Goal: Transaction & Acquisition: Purchase product/service

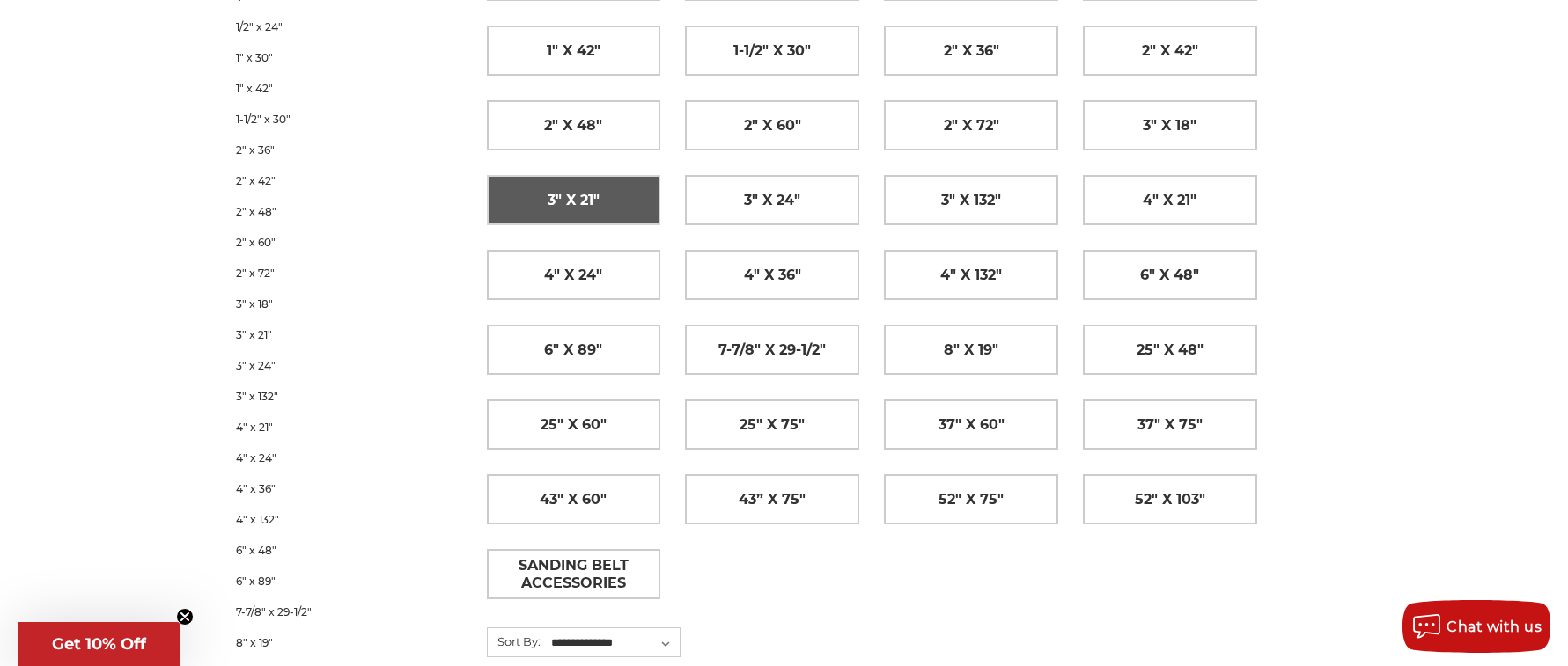
scroll to position [389, 0]
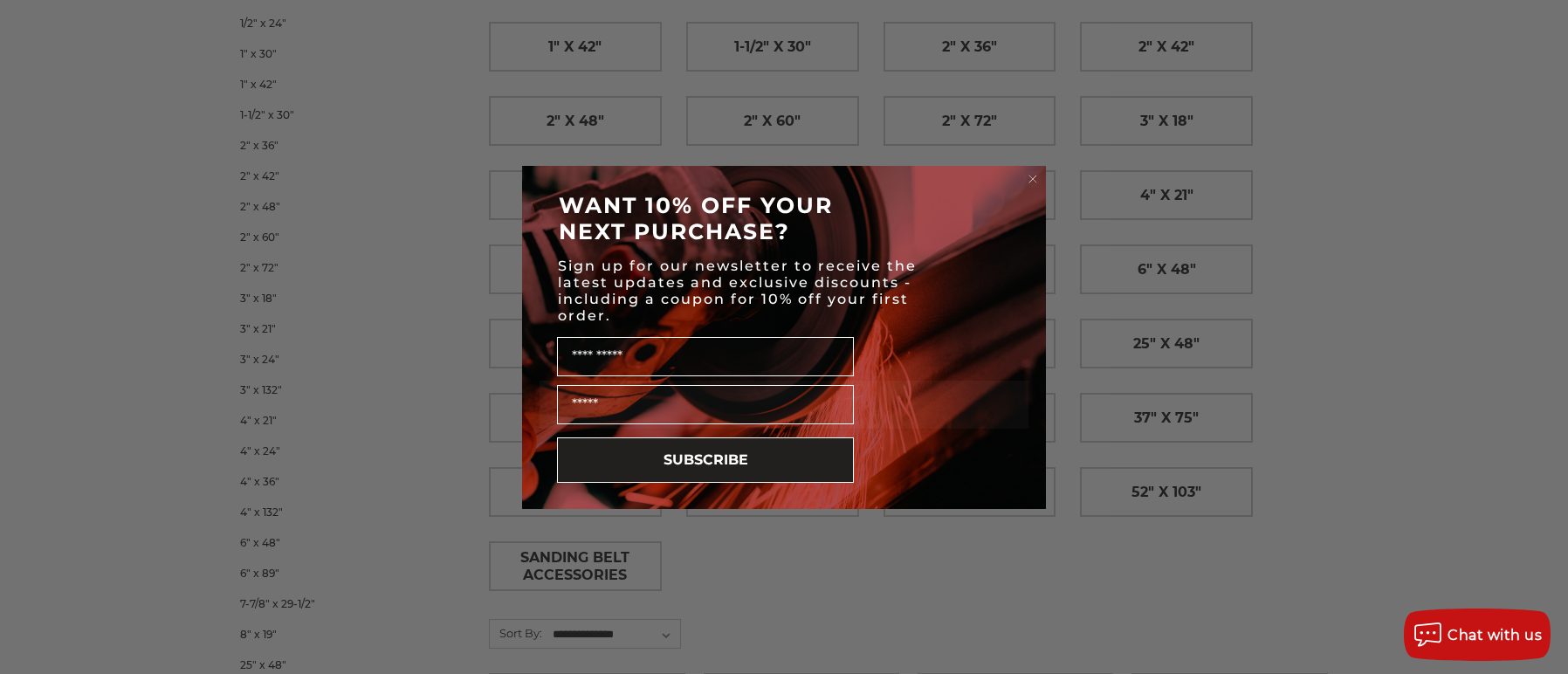
click at [1035, 178] on circle "Close dialog" at bounding box center [1034, 178] width 17 height 17
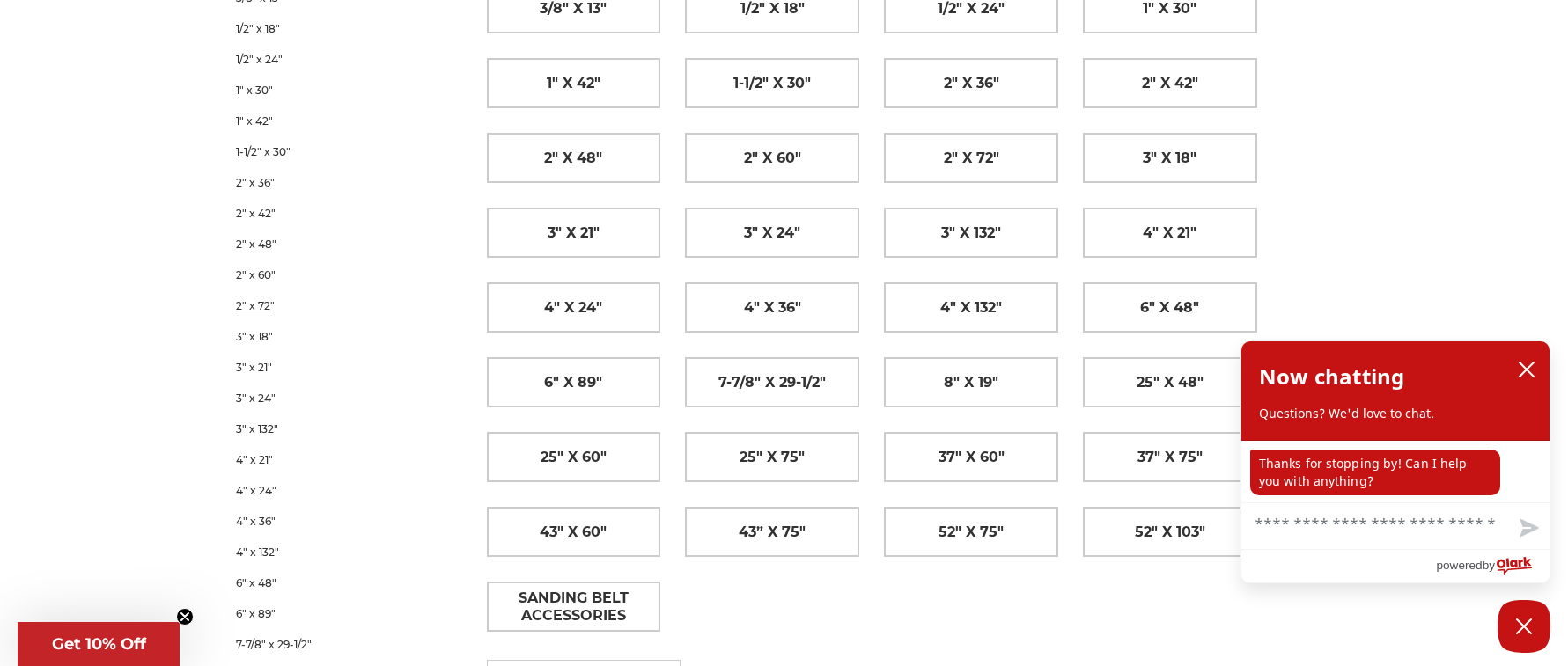
scroll to position [349, 0]
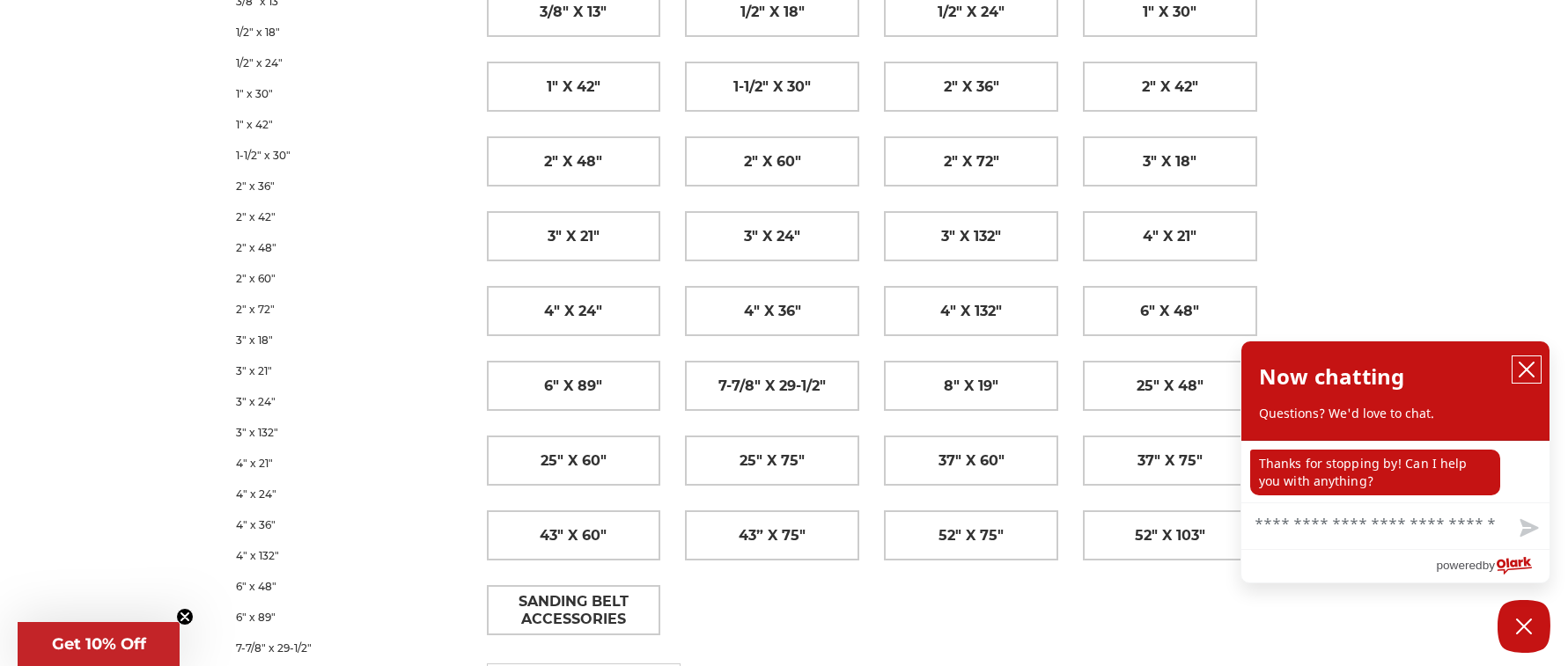
click at [1525, 368] on icon "close chatbox" at bounding box center [1526, 369] width 14 height 14
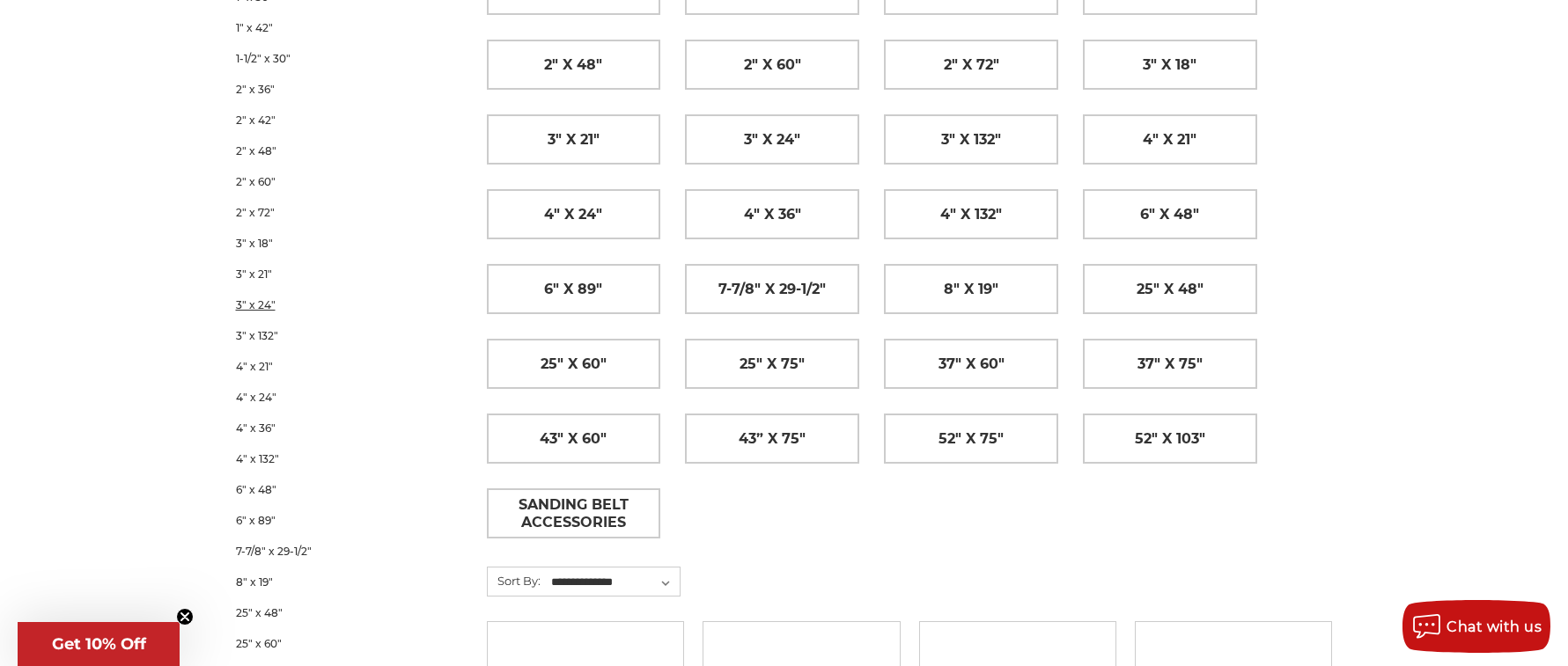
scroll to position [452, 0]
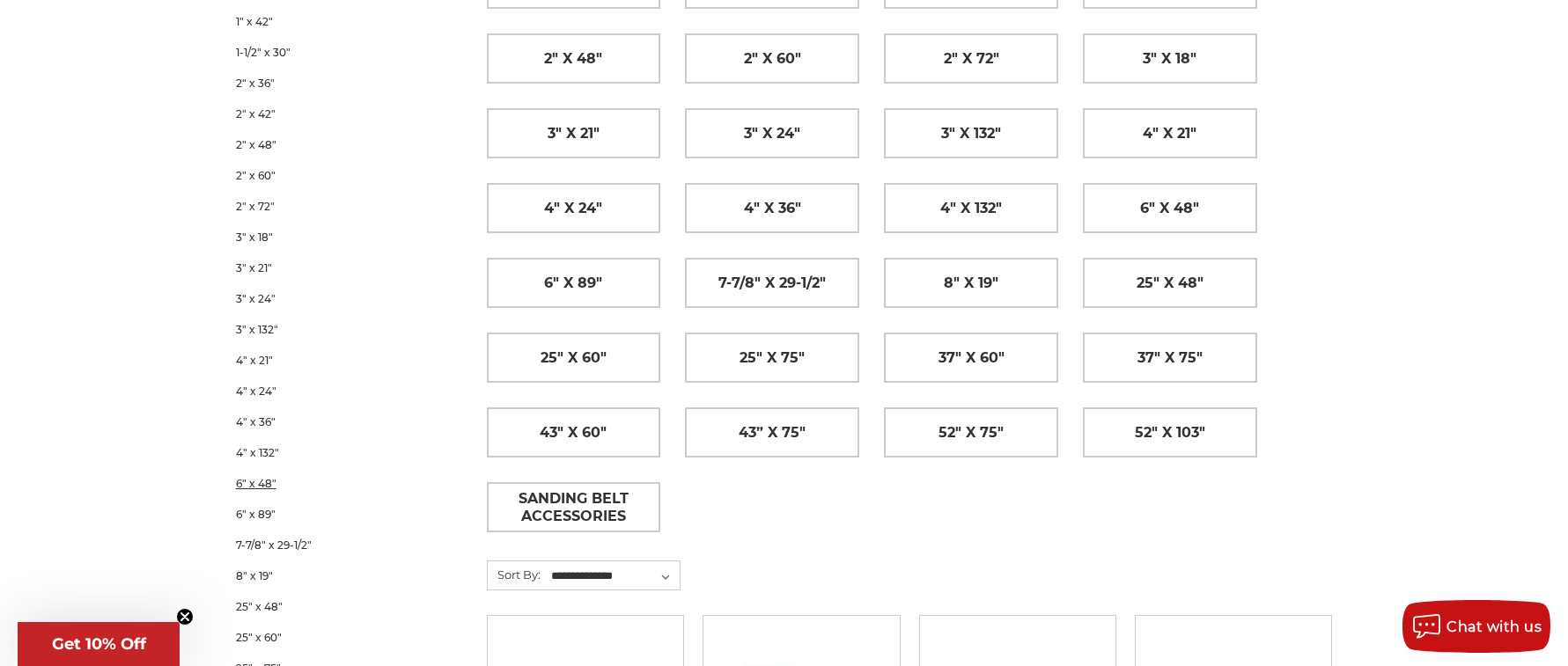
click at [268, 486] on link "6" x 48"" at bounding box center [338, 483] width 204 height 31
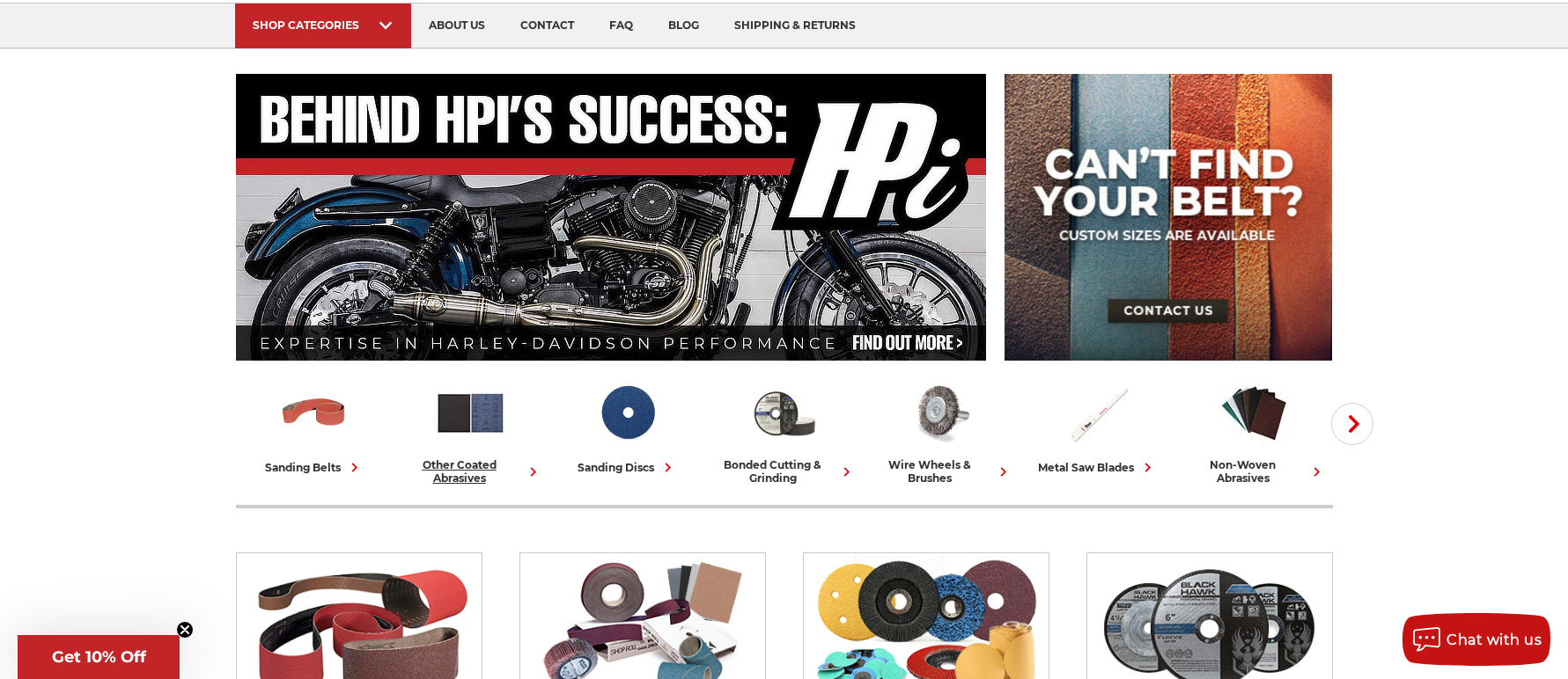
scroll to position [123, 0]
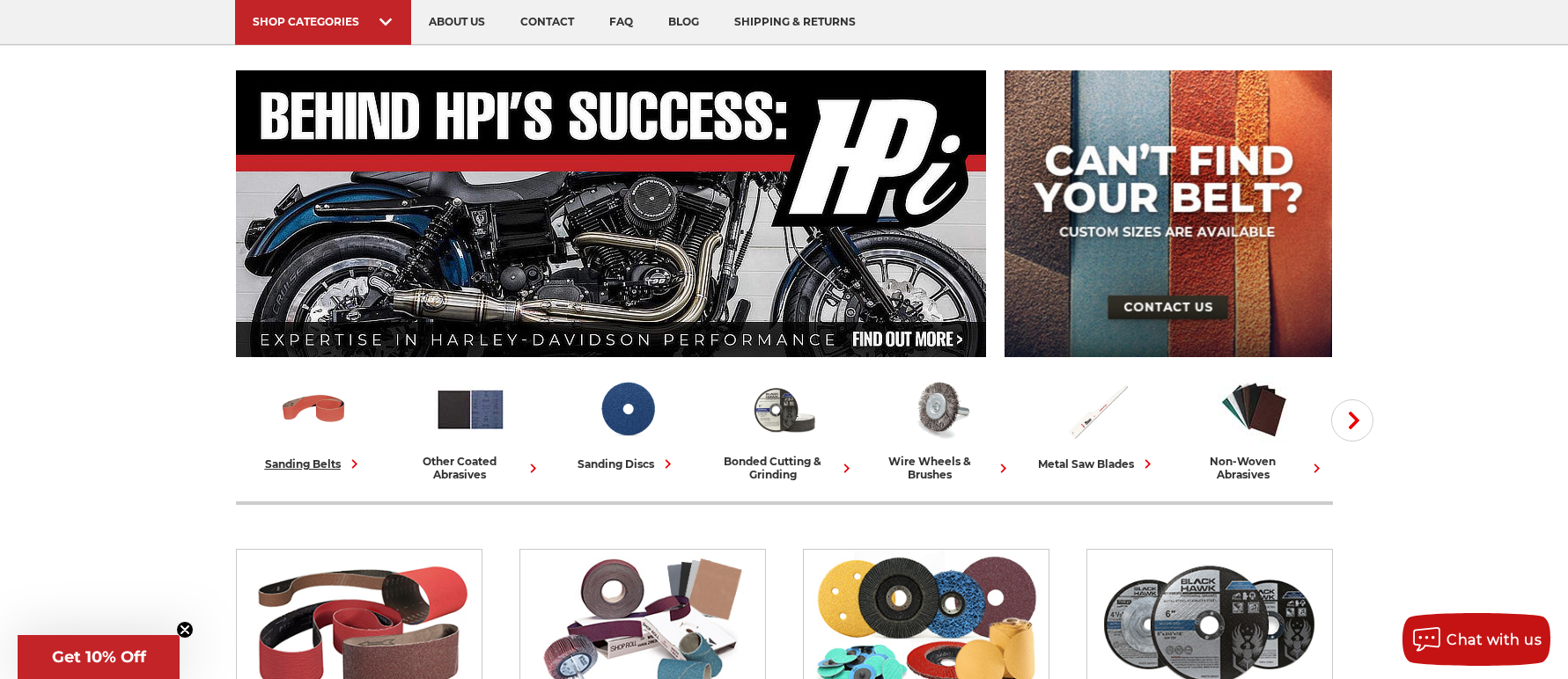
click at [309, 453] on link "sanding belts" at bounding box center [314, 422] width 142 height 100
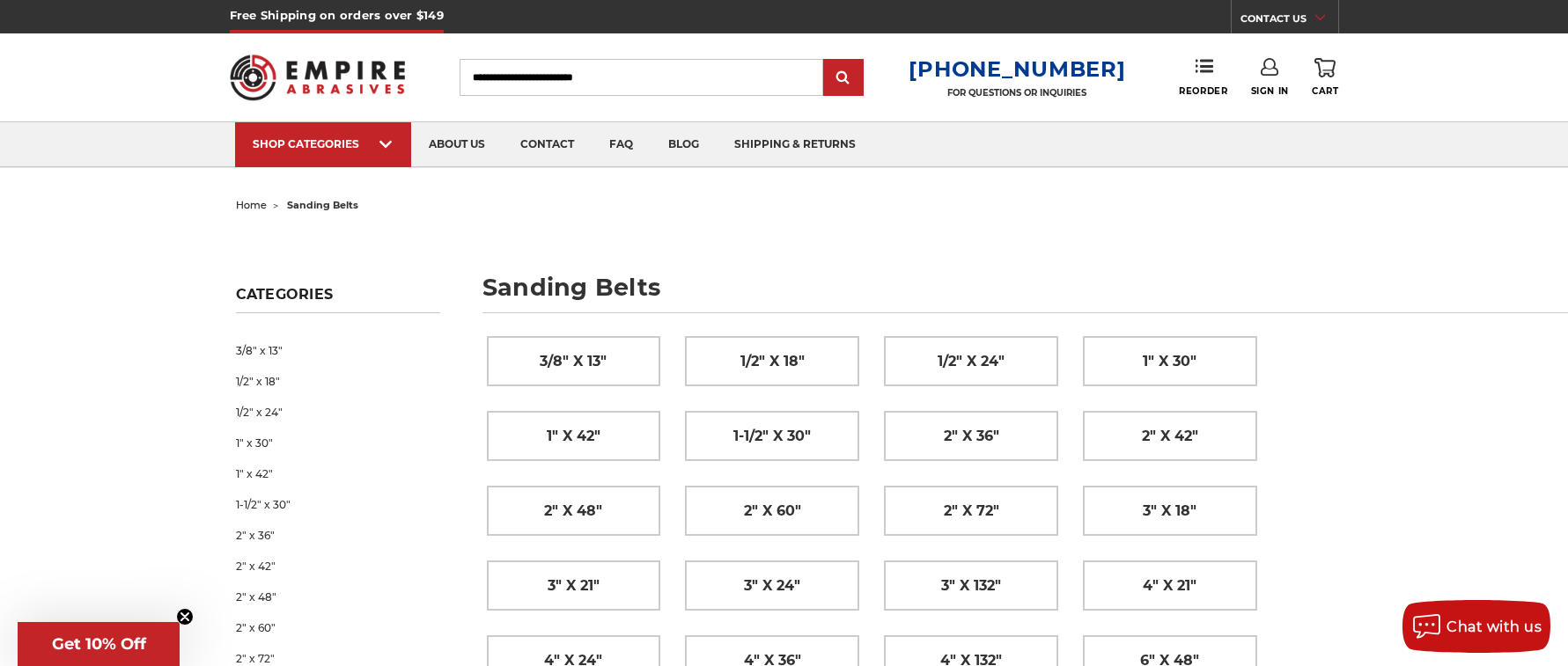
click at [1271, 65] on icon at bounding box center [1269, 67] width 18 height 18
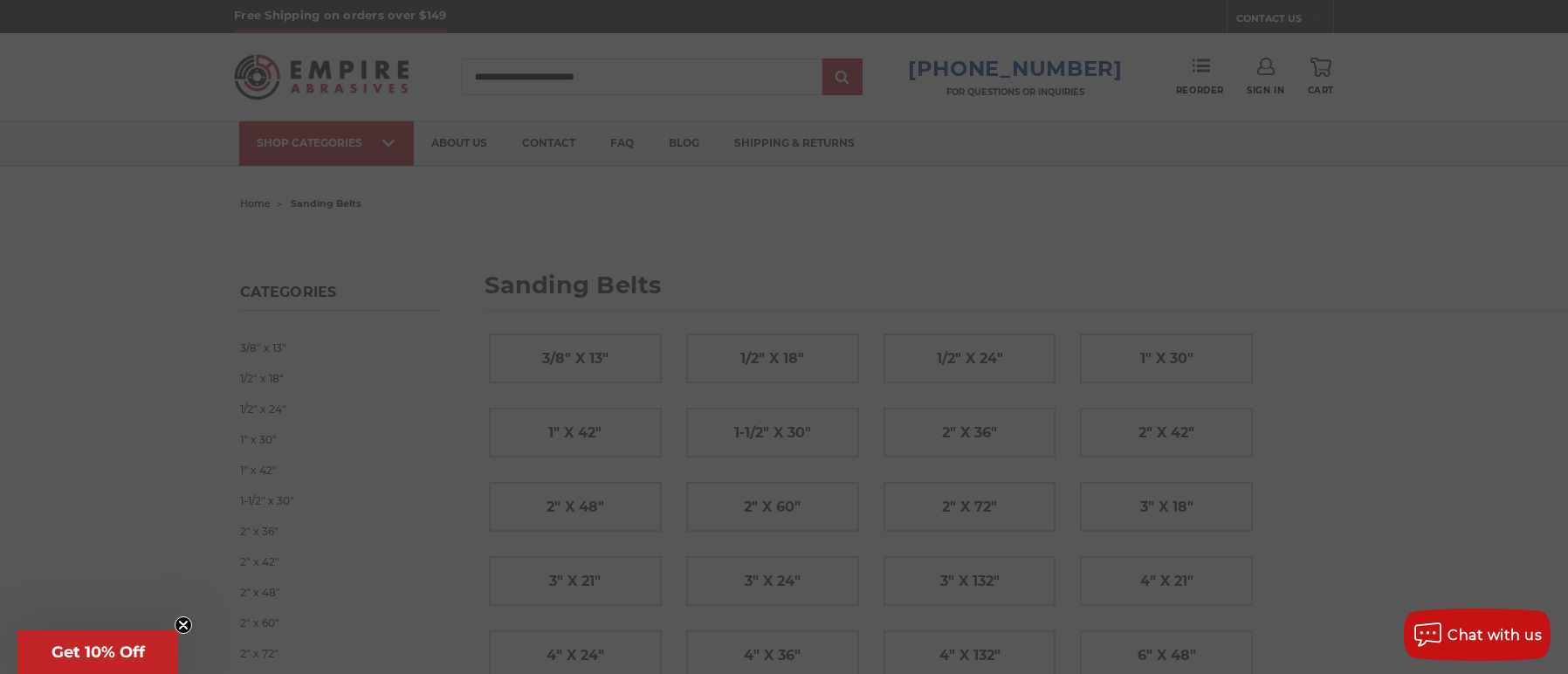
type input "**********"
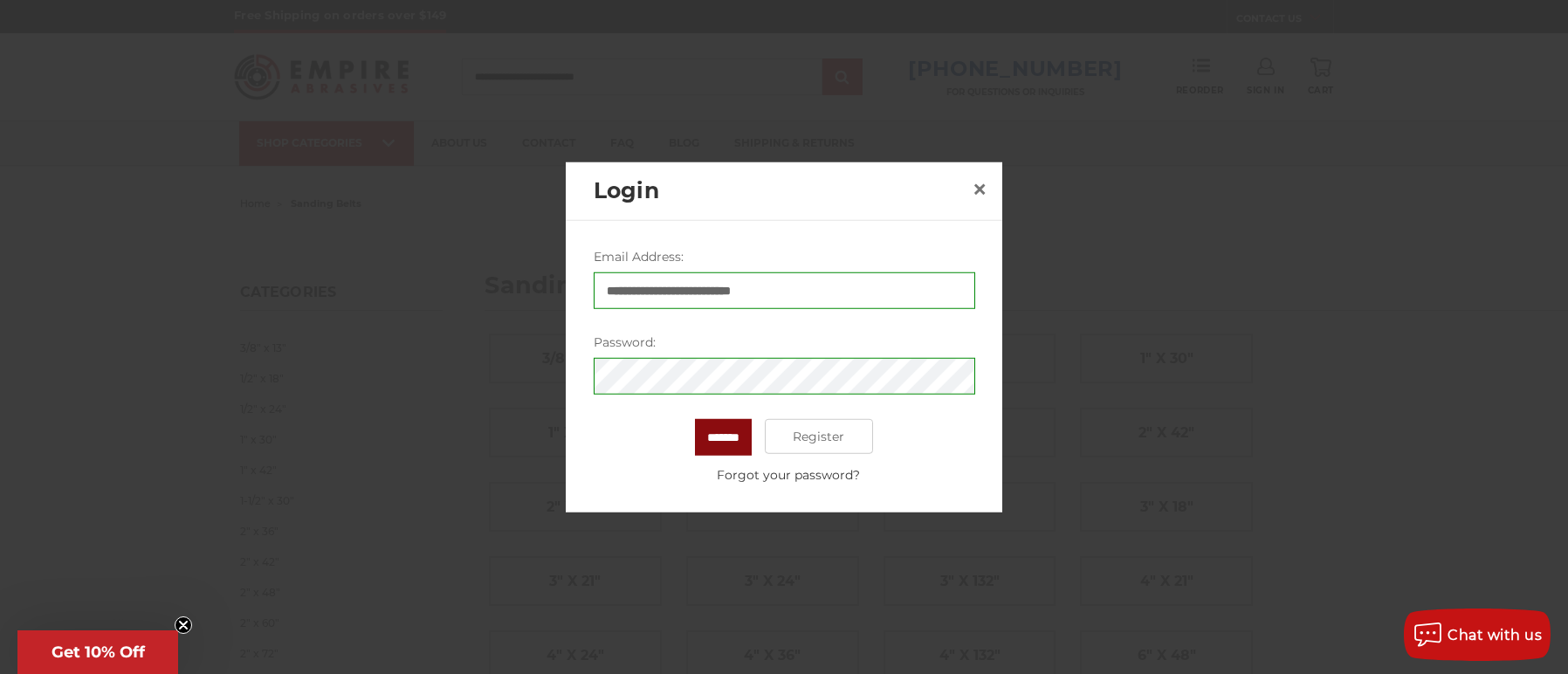
click at [709, 433] on input "*******" at bounding box center [723, 437] width 57 height 36
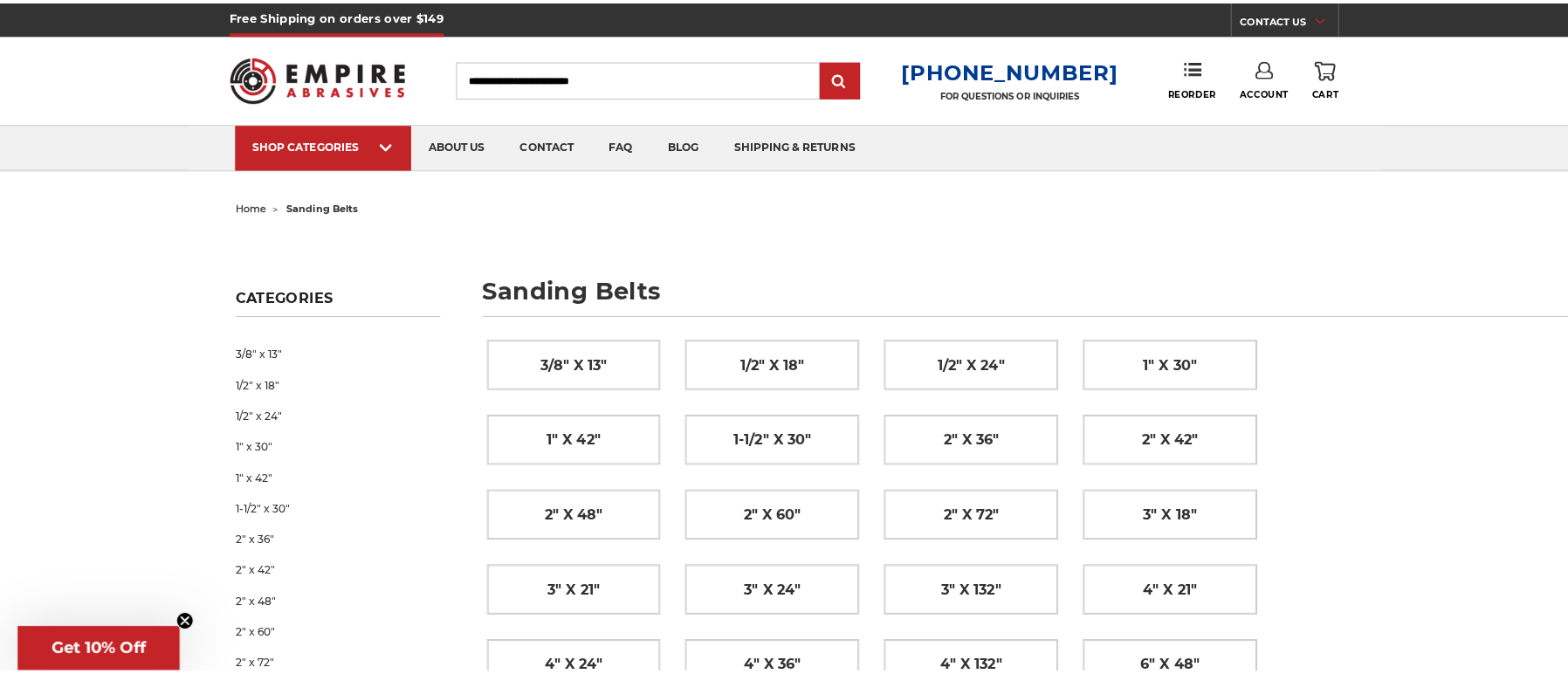
scroll to position [4, 0]
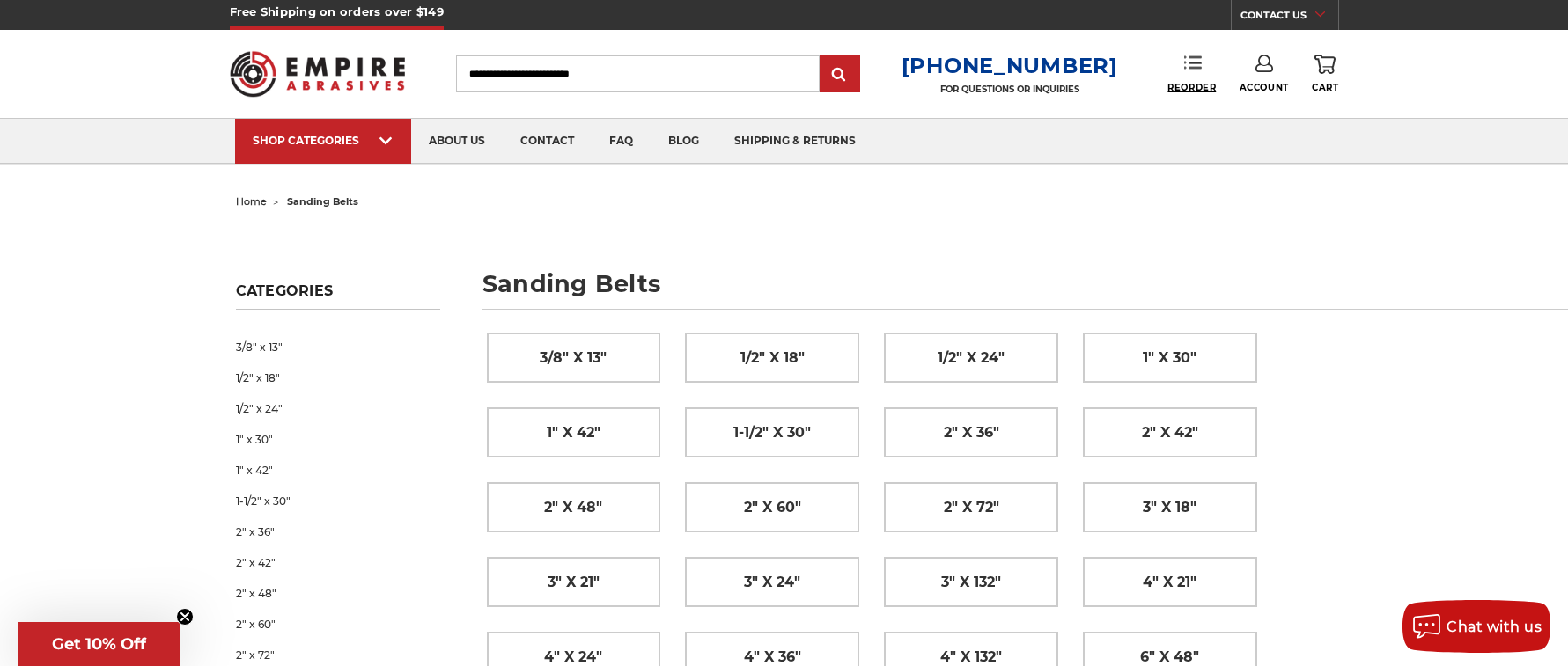
click at [1186, 86] on span "Reorder" at bounding box center [1192, 87] width 49 height 11
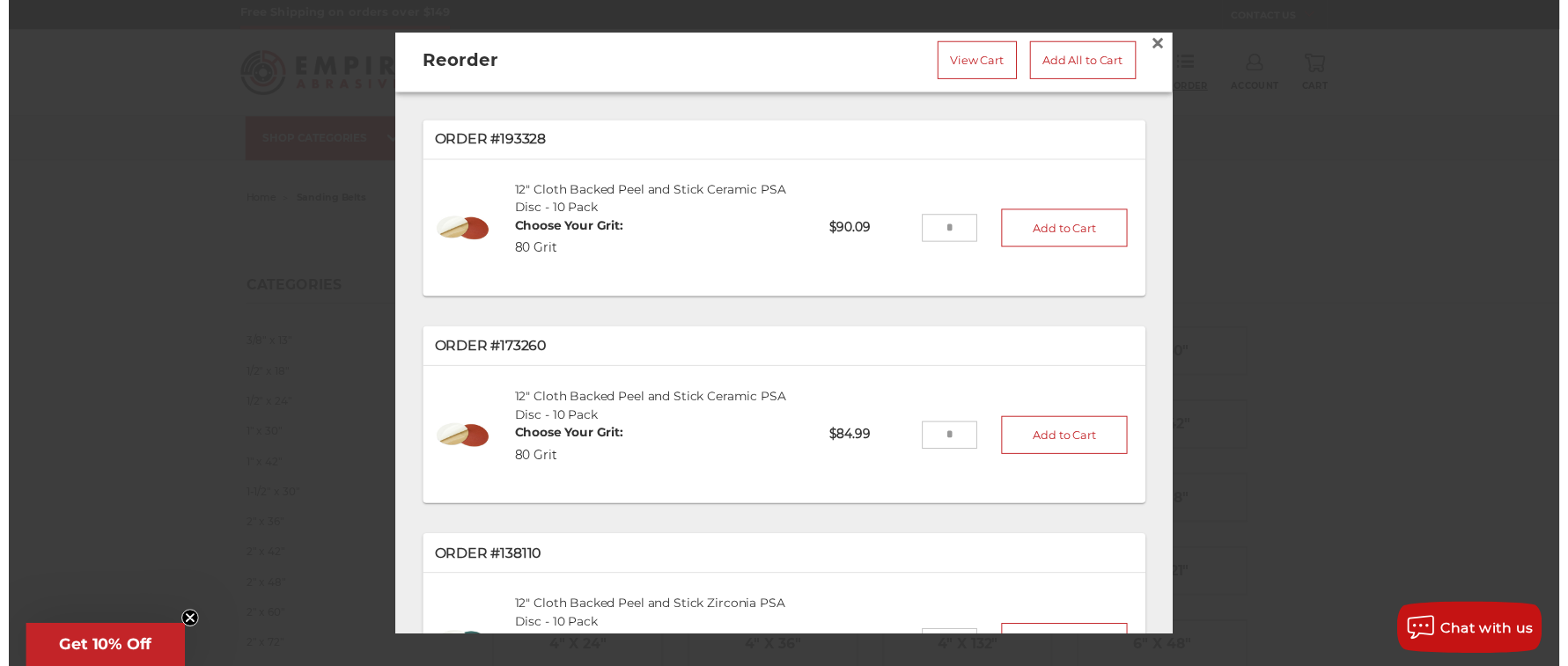
scroll to position [0, 0]
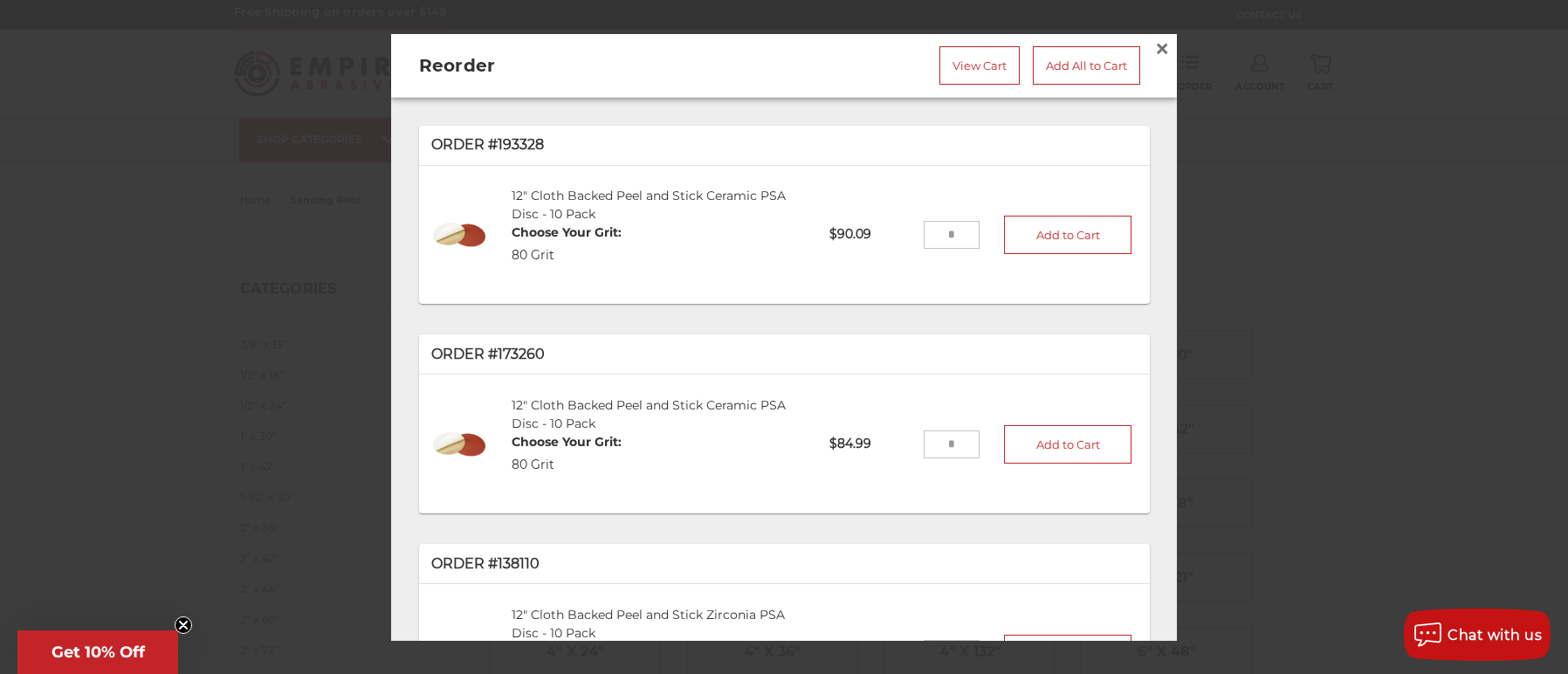
click at [1347, 275] on div at bounding box center [784, 337] width 1568 height 674
